Goal: Task Accomplishment & Management: Manage account settings

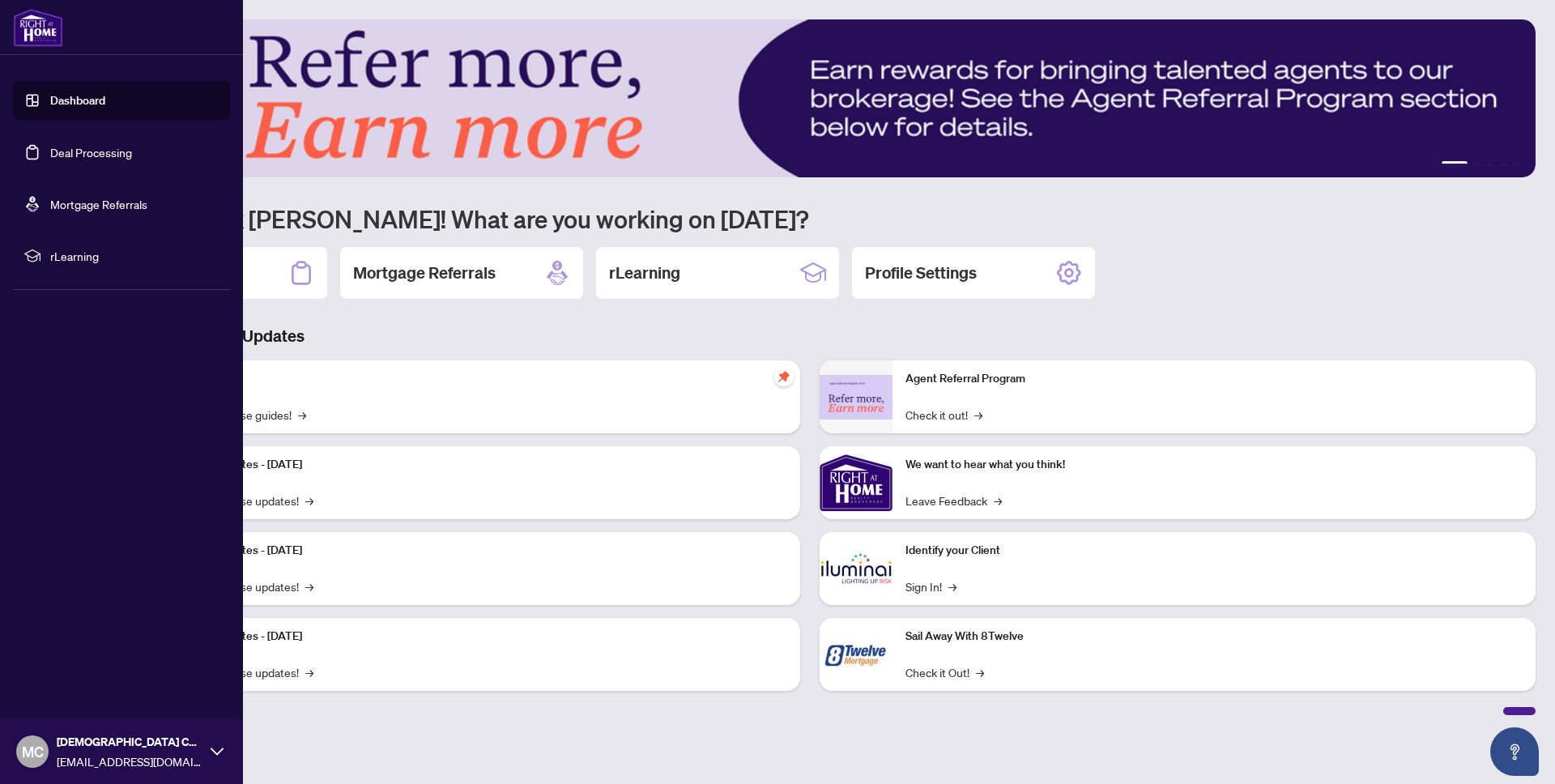
click at [73, 105] on link "Dashboard" at bounding box center [77, 100] width 55 height 15
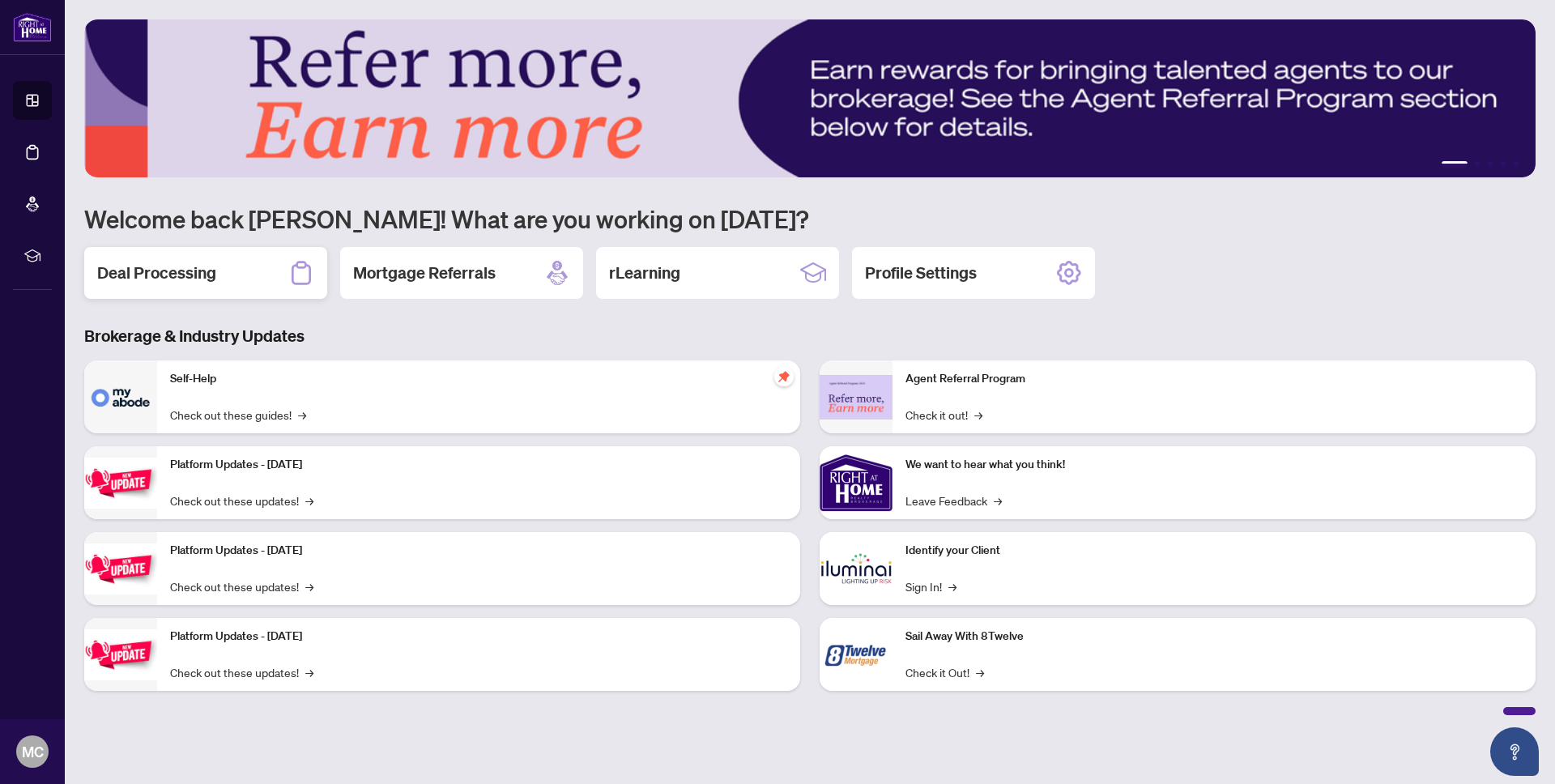
click at [247, 271] on div "Deal Processing" at bounding box center [206, 272] width 243 height 52
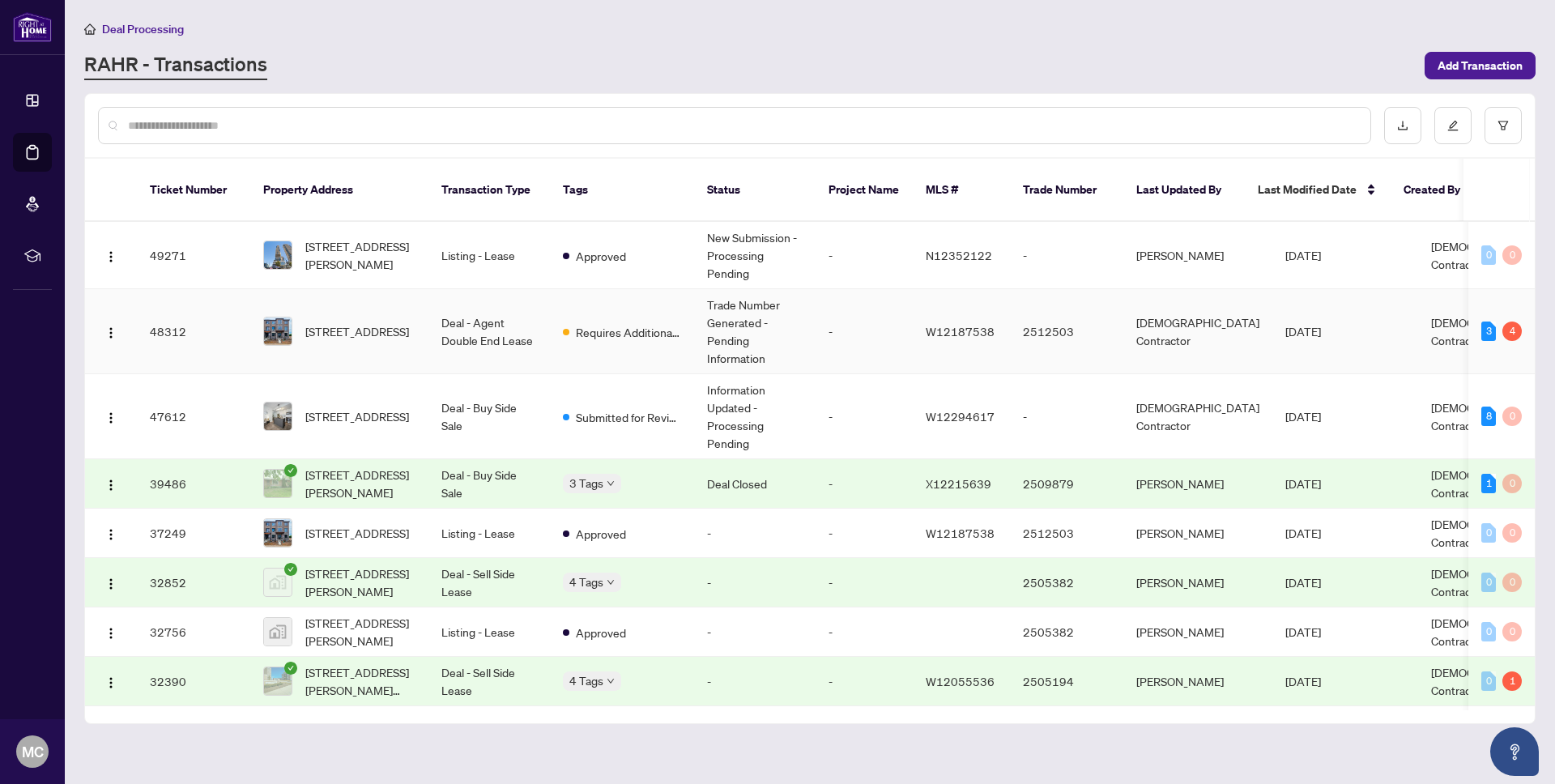
click at [1155, 319] on td "[DEMOGRAPHIC_DATA] Contractor" at bounding box center [1198, 331] width 149 height 85
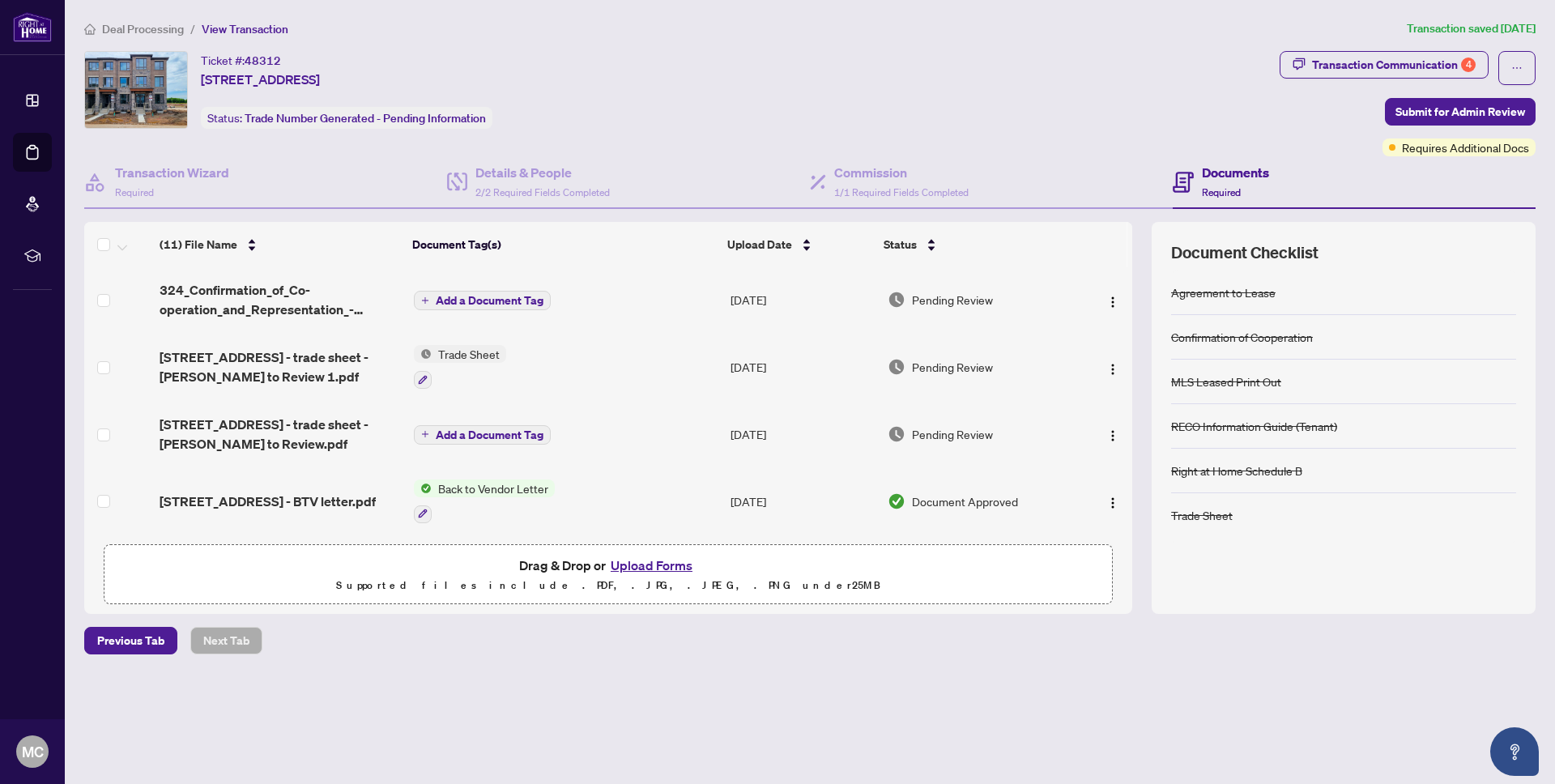
click at [125, 34] on span "Deal Processing" at bounding box center [142, 28] width 81 height 15
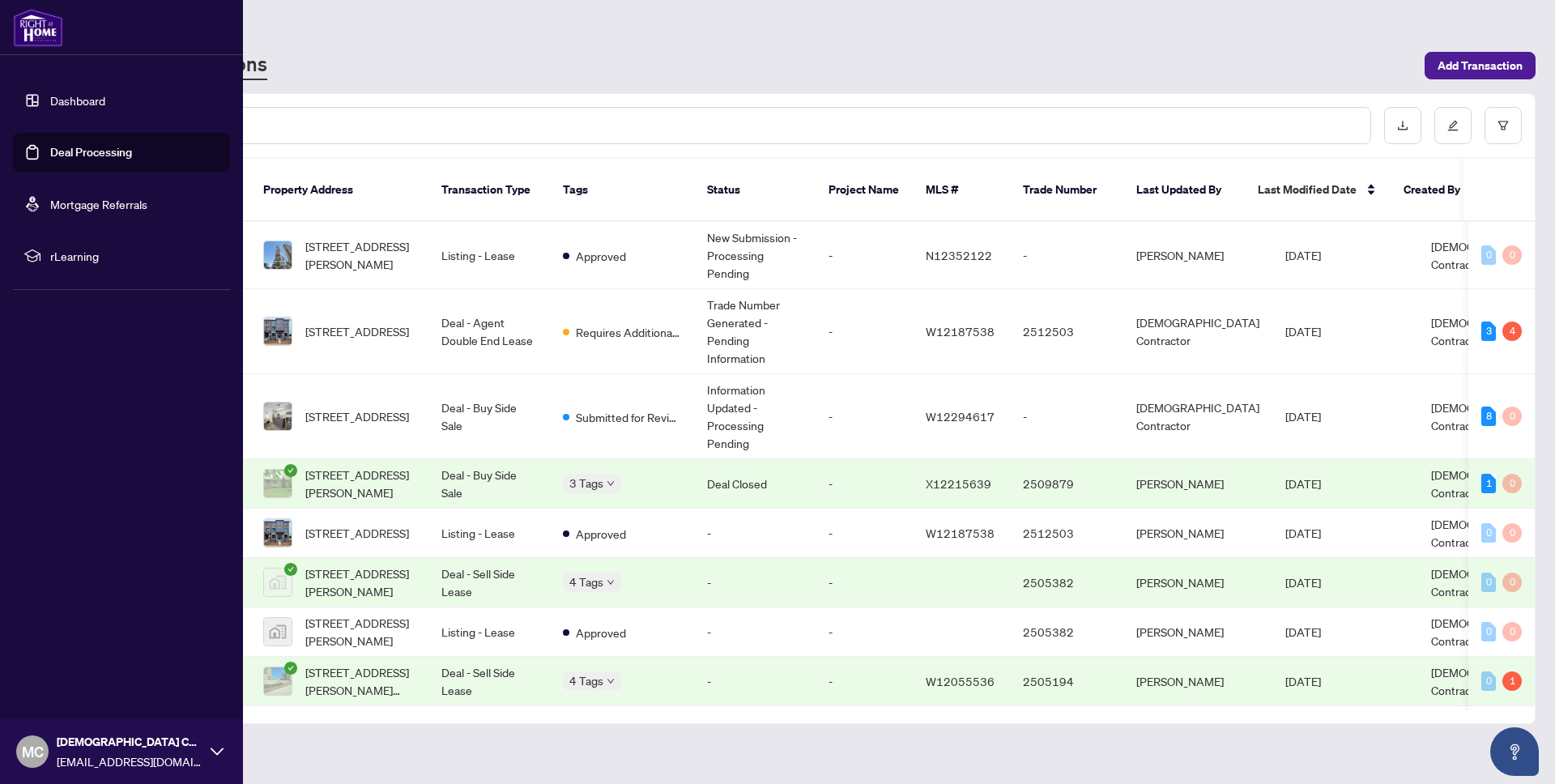
click at [80, 97] on link "Dashboard" at bounding box center [77, 100] width 55 height 15
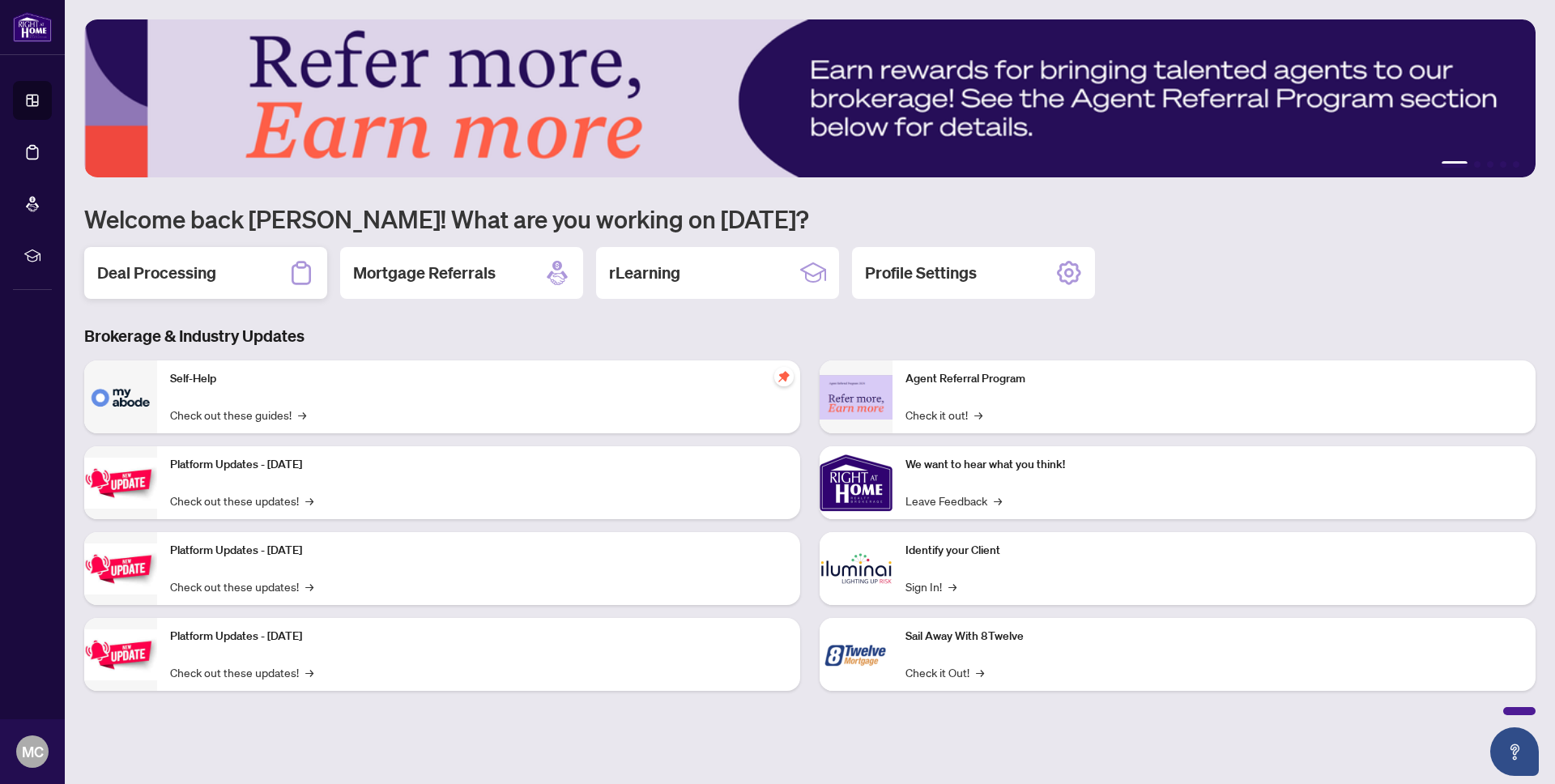
click at [140, 275] on h2 "Deal Processing" at bounding box center [156, 272] width 119 height 23
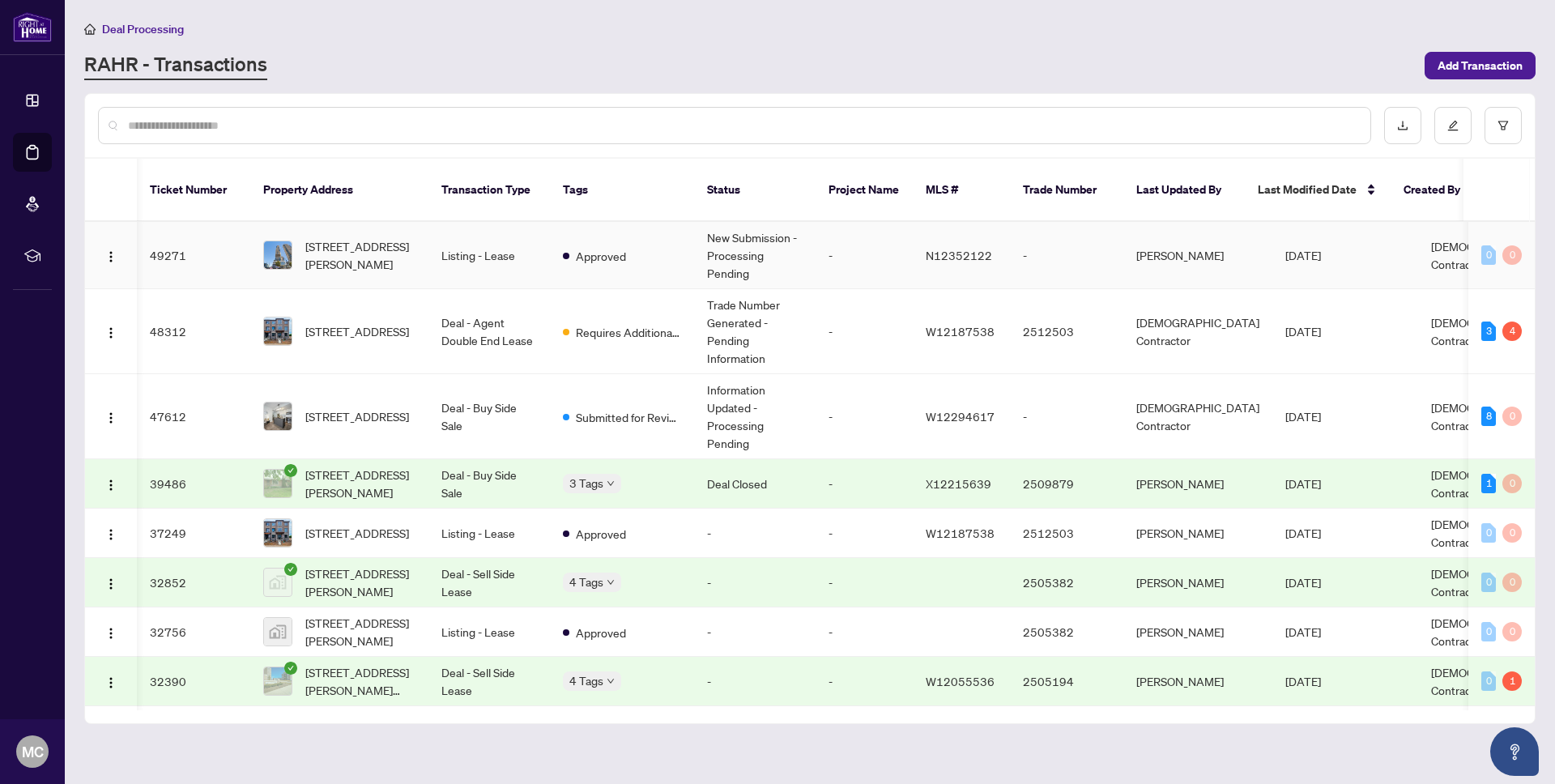
scroll to position [0, 25]
